Goal: Task Accomplishment & Management: Use online tool/utility

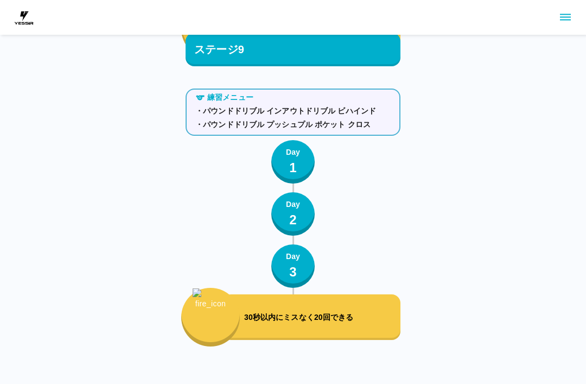
scroll to position [7329, 0]
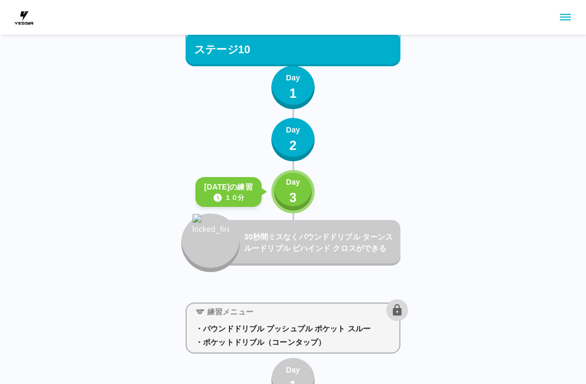
click at [289, 200] on div "Day 3" at bounding box center [293, 191] width 14 height 31
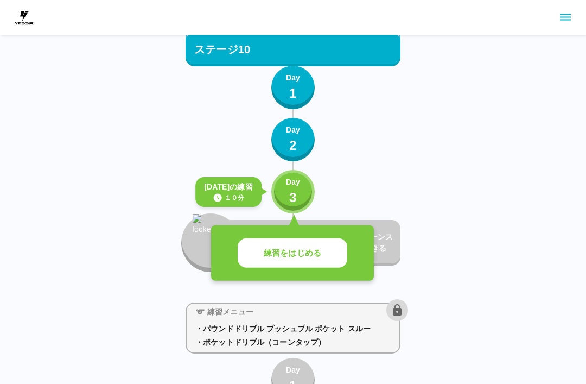
click at [312, 259] on button "練習をはじめる" at bounding box center [293, 253] width 110 height 30
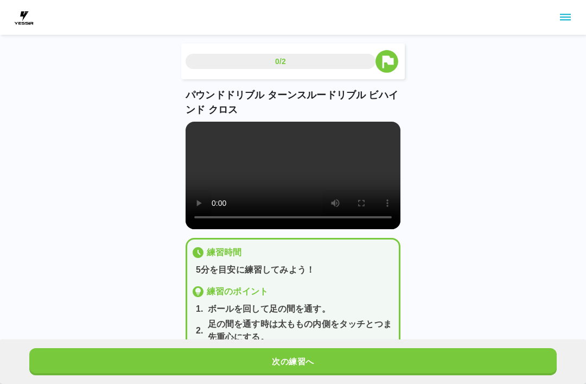
click at [343, 351] on button "次の練習へ" at bounding box center [293, 361] width 528 height 27
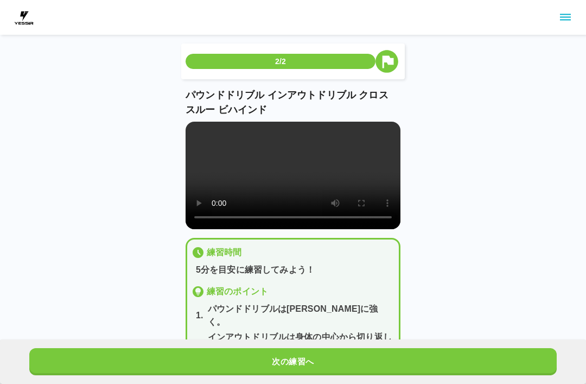
click at [349, 360] on button "次の練習へ" at bounding box center [293, 361] width 528 height 27
click at [348, 360] on button "次の練習へ" at bounding box center [293, 361] width 528 height 27
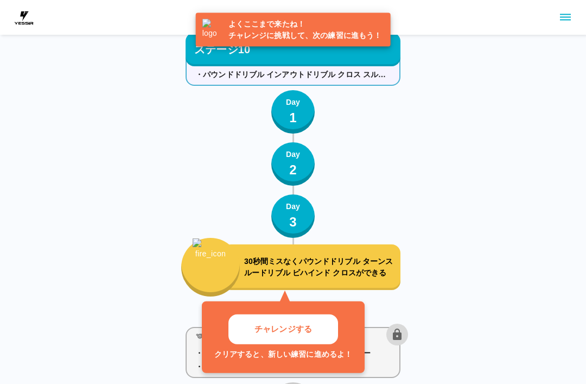
scroll to position [7385, 0]
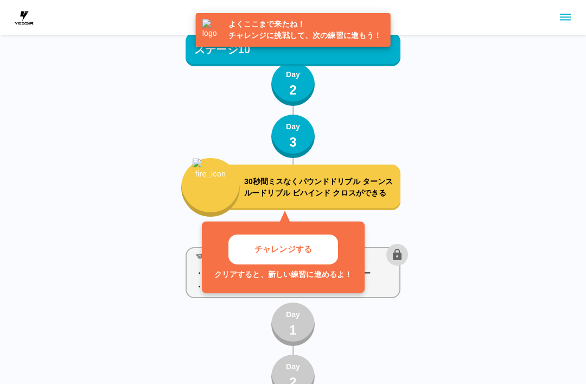
click at [312, 244] on button "チャレンジする" at bounding box center [284, 250] width 110 height 30
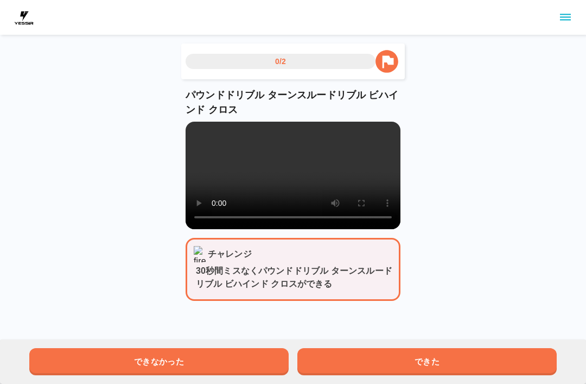
click at [474, 365] on button "できた" at bounding box center [428, 361] width 260 height 27
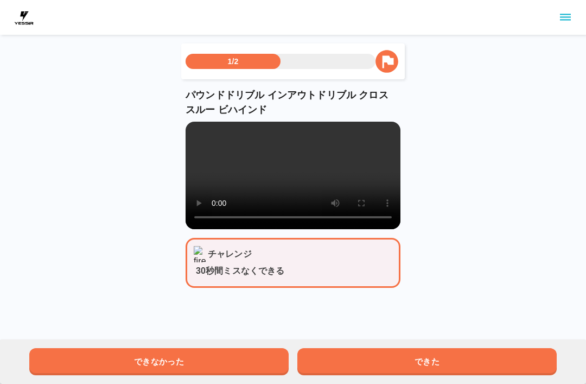
click at [474, 365] on button "できた" at bounding box center [428, 361] width 260 height 27
click at [484, 358] on button "できた" at bounding box center [428, 361] width 260 height 27
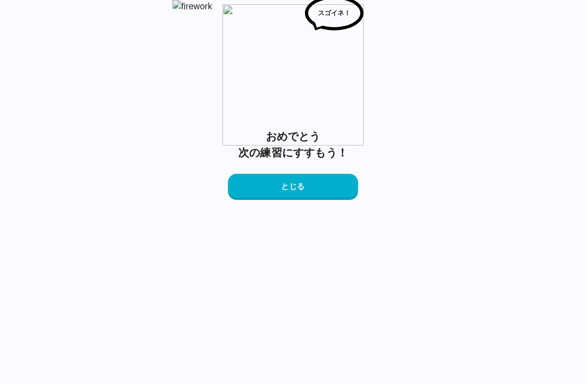
click at [311, 200] on div "おめでとう 次の練習にすすもう！ とじる" at bounding box center [293, 164] width 130 height 72
click at [323, 200] on button "とじる" at bounding box center [293, 187] width 130 height 26
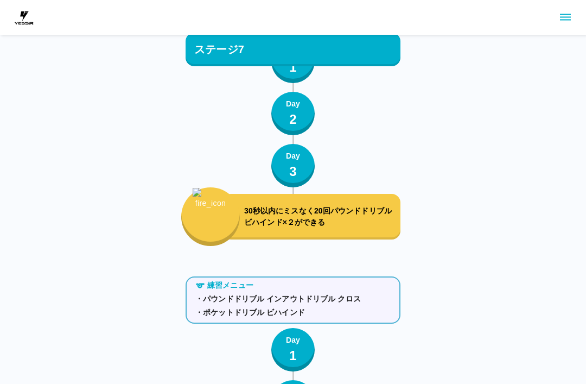
scroll to position [7385, 0]
